Goal: Task Accomplishment & Management: Use online tool/utility

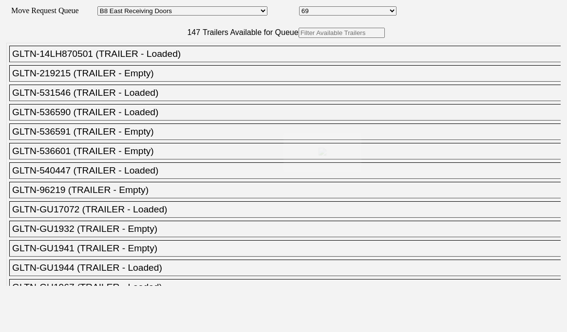
select select "536"
select select "8237"
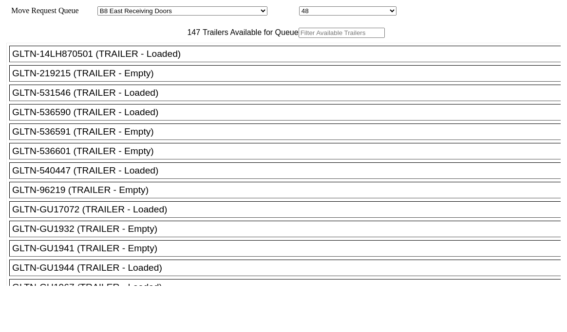
click at [298, 38] on input "text" at bounding box center [341, 33] width 86 height 10
paste input "CAAU4612209"
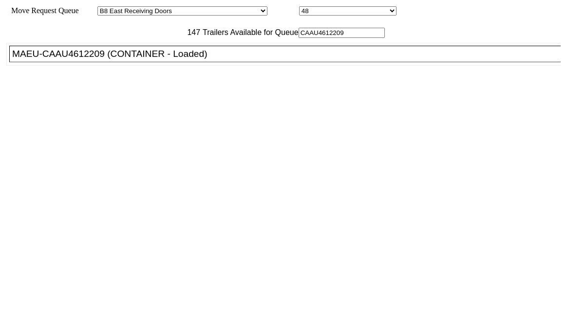
type input "CAAU4612209"
click at [163, 59] on div "MAEU-CAAU4612209 (CONTAINER - Loaded)" at bounding box center [289, 54] width 554 height 11
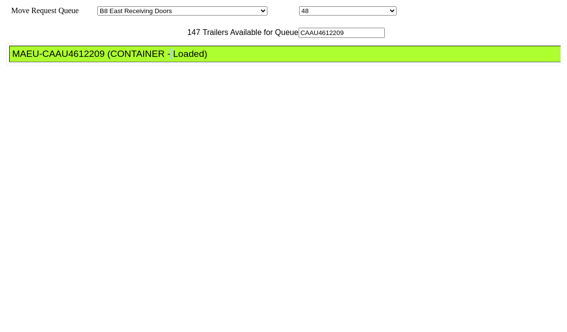
click at [163, 59] on div "MAEU-CAAU4612209 (CONTAINER - Loaded)" at bounding box center [289, 54] width 554 height 11
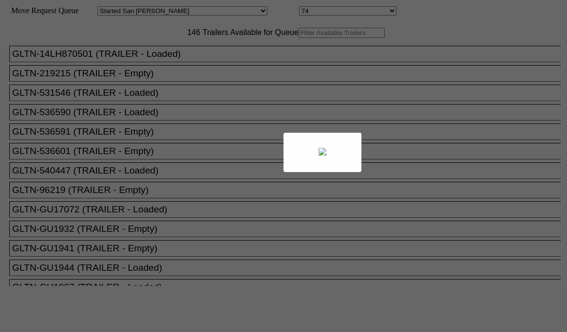
drag, startPoint x: 166, startPoint y: 47, endPoint x: 171, endPoint y: 54, distance: 8.0
click at [171, 54] on div at bounding box center [283, 166] width 567 height 332
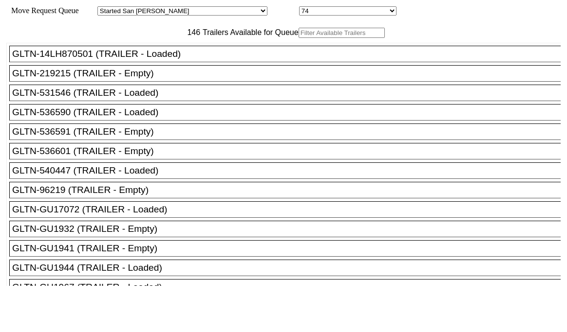
click at [298, 38] on input "text" at bounding box center [341, 33] width 86 height 10
paste input "155309"
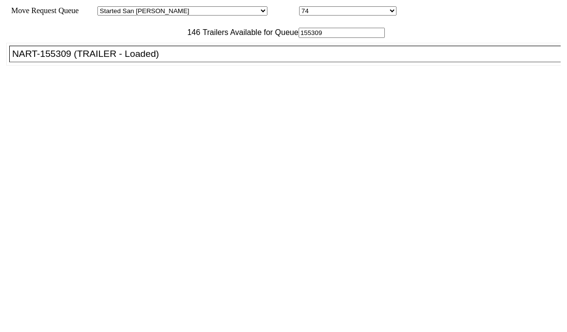
type input "155309"
click at [151, 59] on div "NART-155309 (TRAILER - Loaded)" at bounding box center [289, 54] width 554 height 11
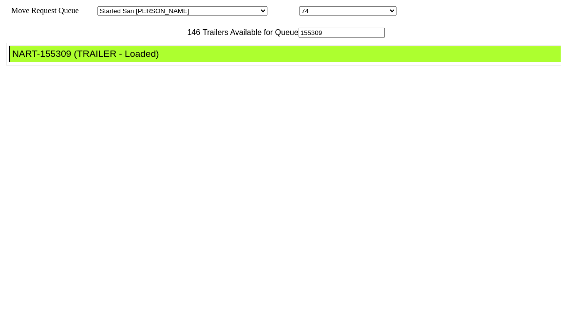
click at [151, 59] on div "NART-155309 (TRAILER - Loaded)" at bounding box center [289, 54] width 554 height 11
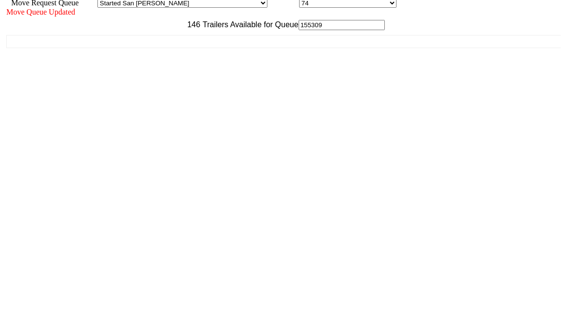
scroll to position [10, 0]
